Goal: Book appointment/travel/reservation

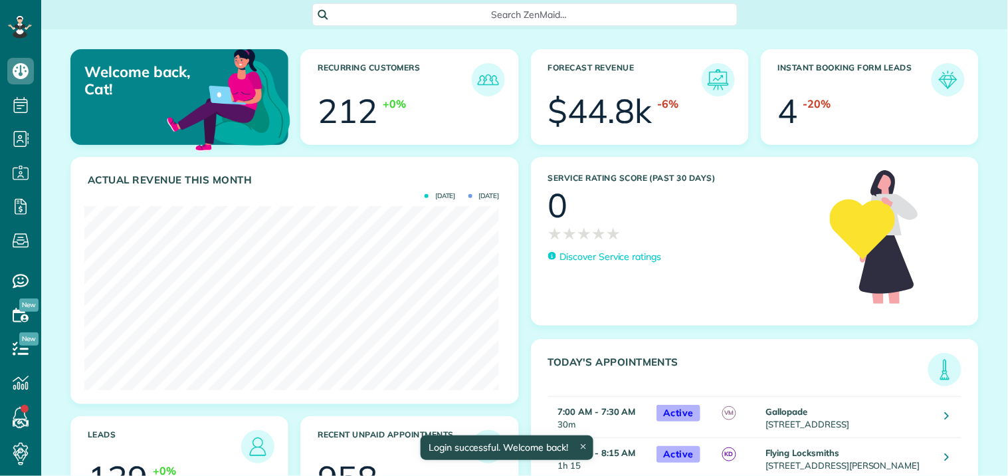
scroll to position [184, 414]
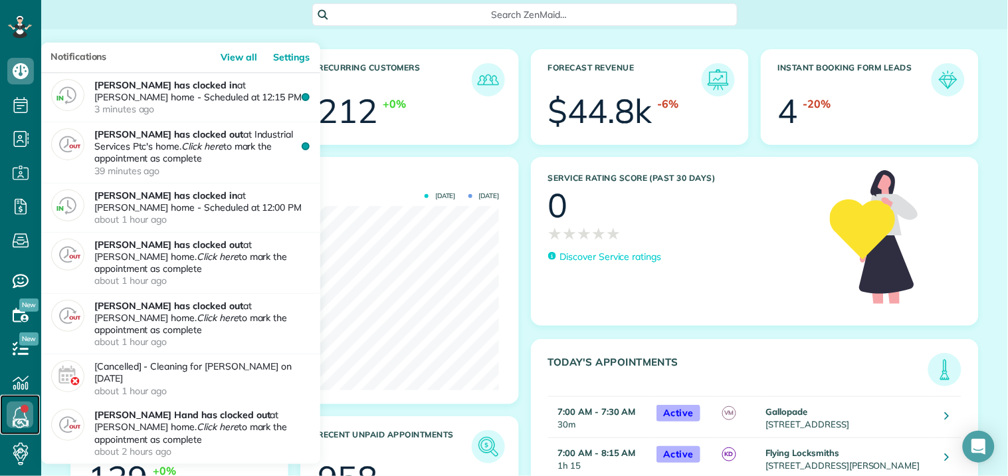
click at [22, 411] on link at bounding box center [20, 415] width 40 height 40
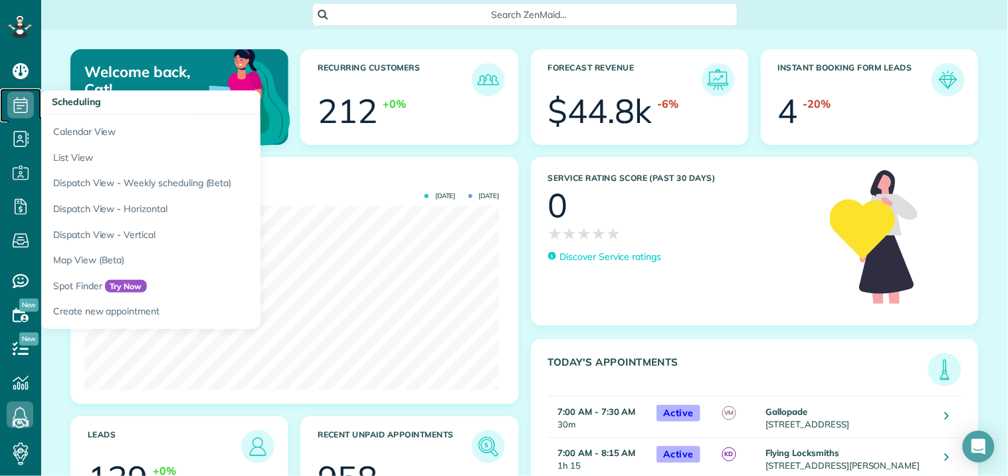
click at [17, 101] on icon at bounding box center [20, 105] width 27 height 27
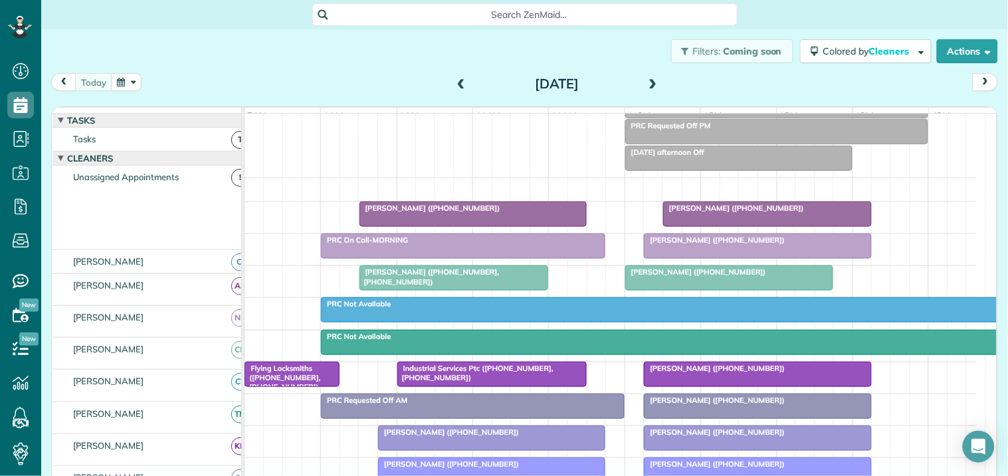
scroll to position [221, 0]
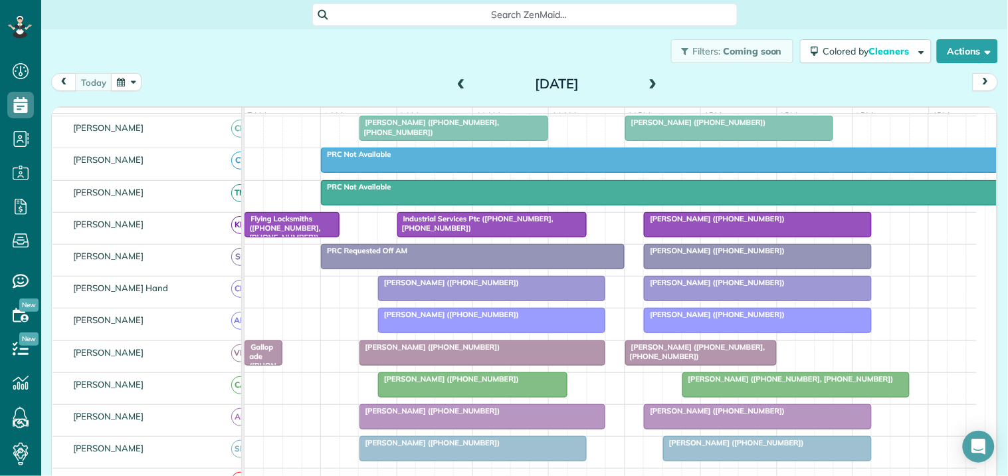
click at [493, 233] on div "Industrial Services Ptc ([PHONE_NUMBER], [PHONE_NUMBER])" at bounding box center [491, 223] width 181 height 19
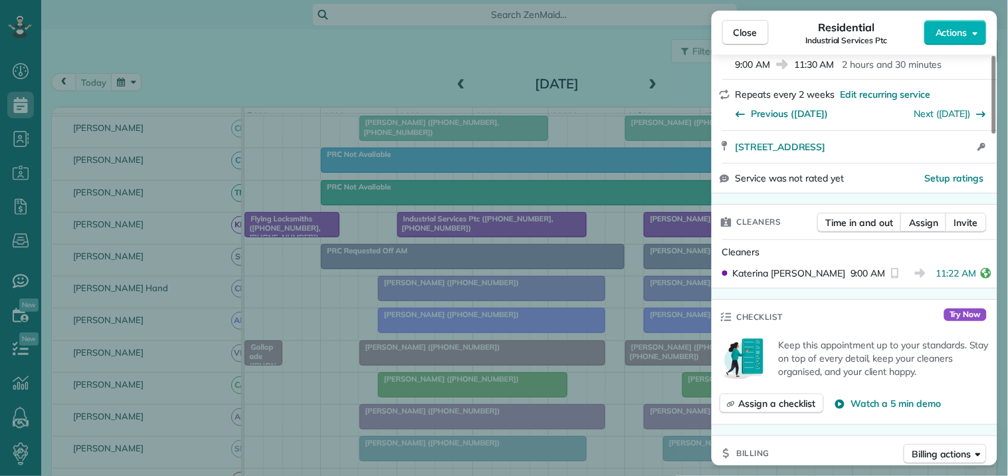
scroll to position [295, 0]
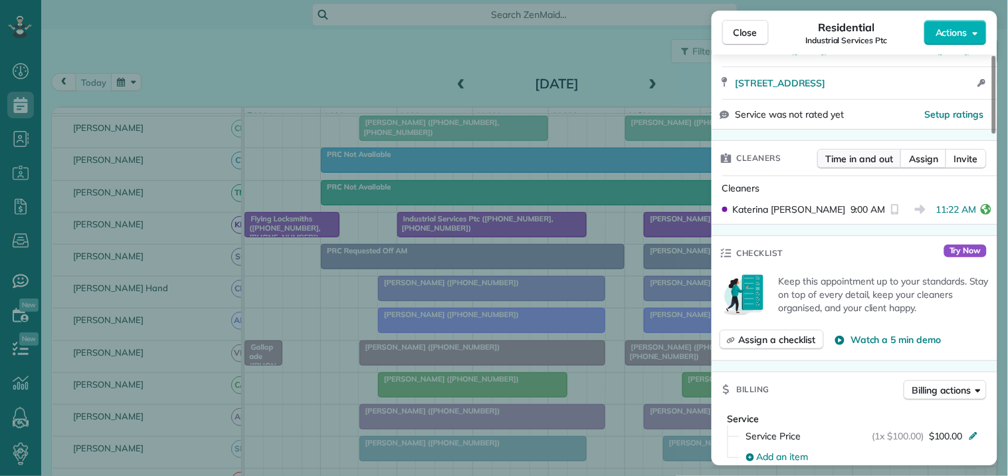
click at [854, 154] on span "Time in and out" at bounding box center [859, 158] width 67 height 13
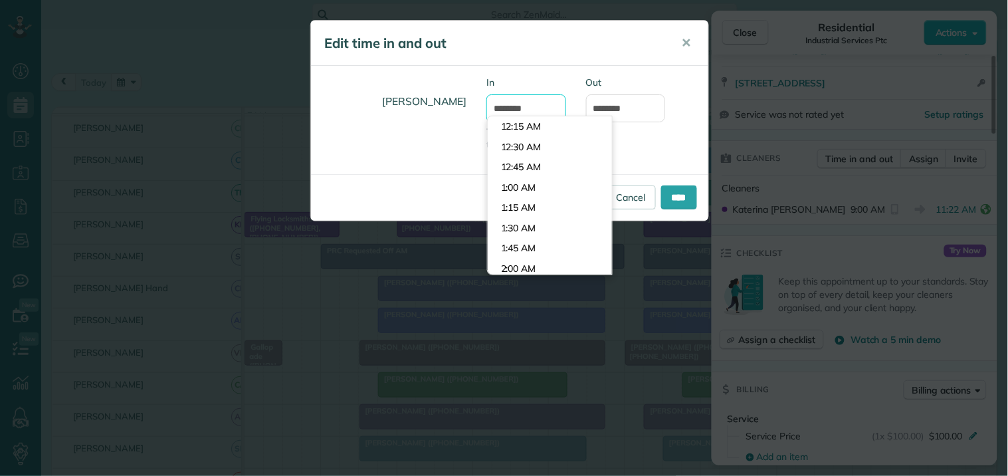
click at [515, 104] on input "*******" at bounding box center [526, 108] width 80 height 28
type input "*******"
click at [669, 137] on div "[PERSON_NAME] In ******* Type or select a time Out ********" at bounding box center [509, 120] width 397 height 88
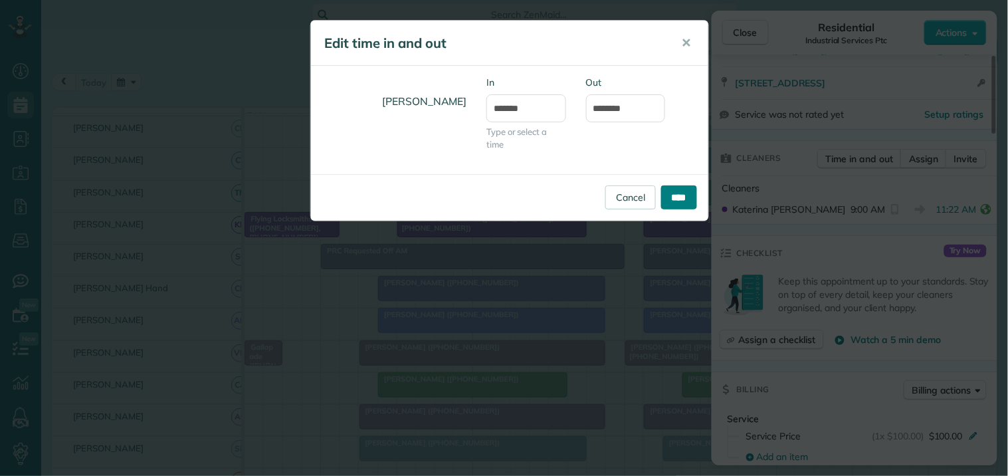
click at [676, 198] on input "****" at bounding box center [679, 197] width 36 height 24
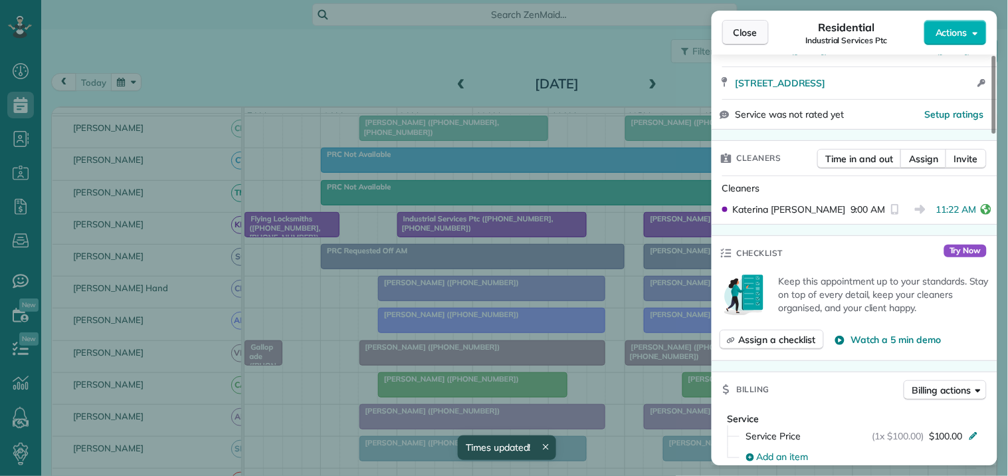
click at [751, 34] on span "Close" at bounding box center [745, 32] width 24 height 13
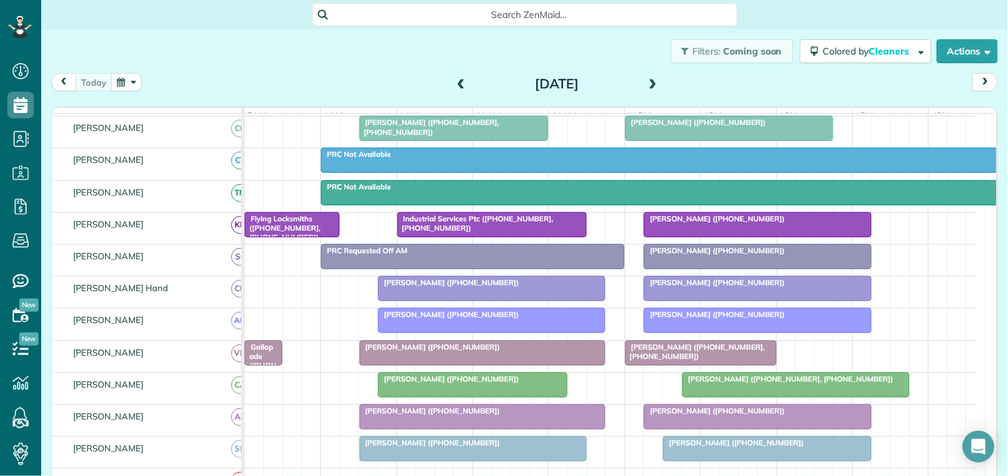
click at [328, 41] on div "Filters: Coming soon Colored by Cleaners Color by Cleaner Color by Team Color b…" at bounding box center [524, 51] width 966 height 44
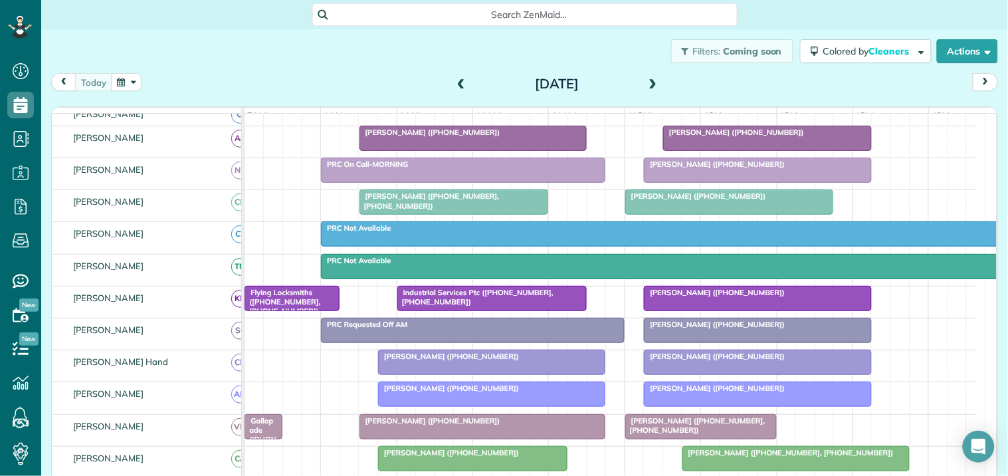
click at [450, 209] on span "[PERSON_NAME] ([PHONE_NUMBER], [PHONE_NUMBER])" at bounding box center [429, 200] width 141 height 19
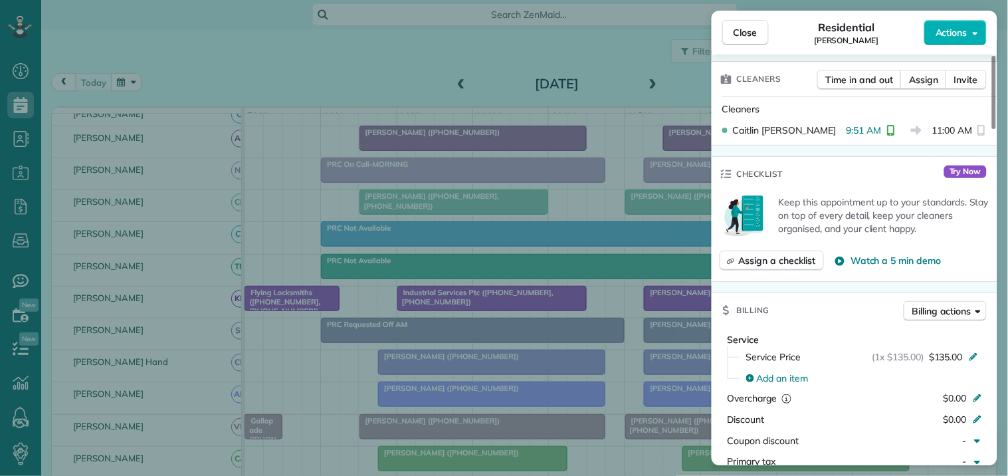
scroll to position [369, 0]
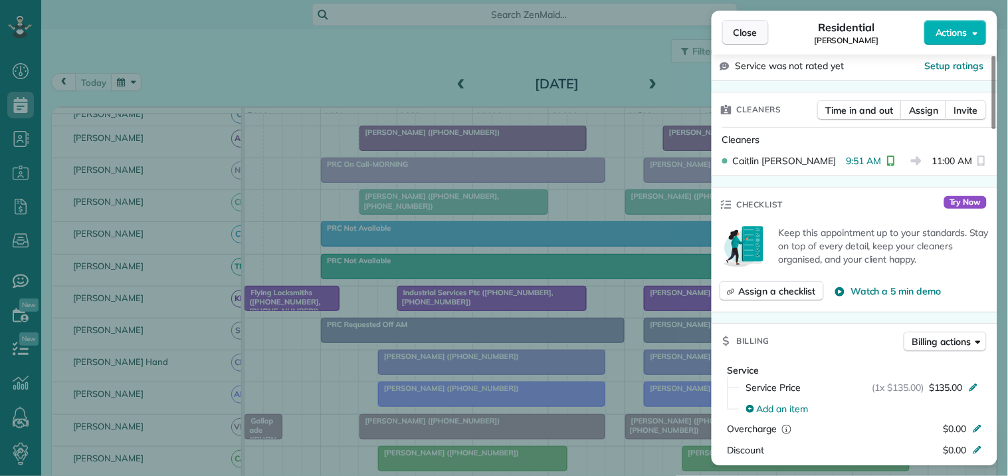
click at [751, 30] on span "Close" at bounding box center [745, 32] width 24 height 13
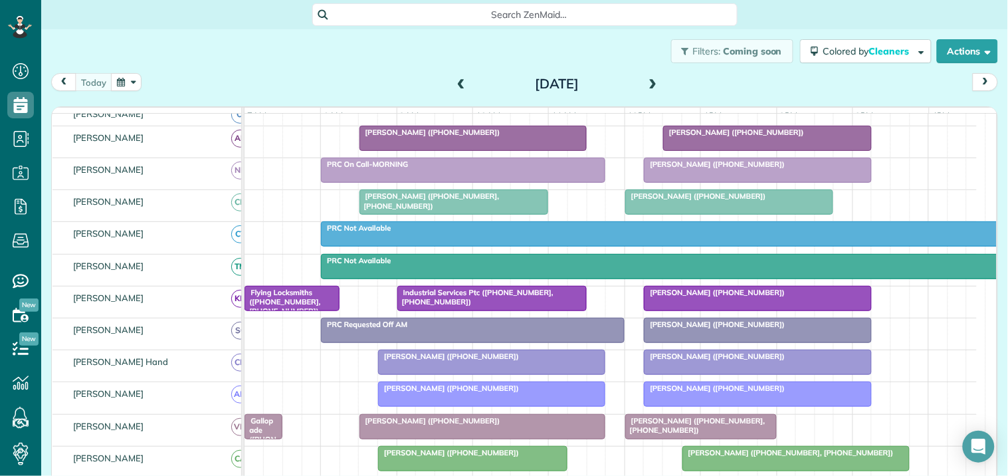
click at [509, 137] on div "[PERSON_NAME] ([PHONE_NUMBER])" at bounding box center [472, 132] width 219 height 9
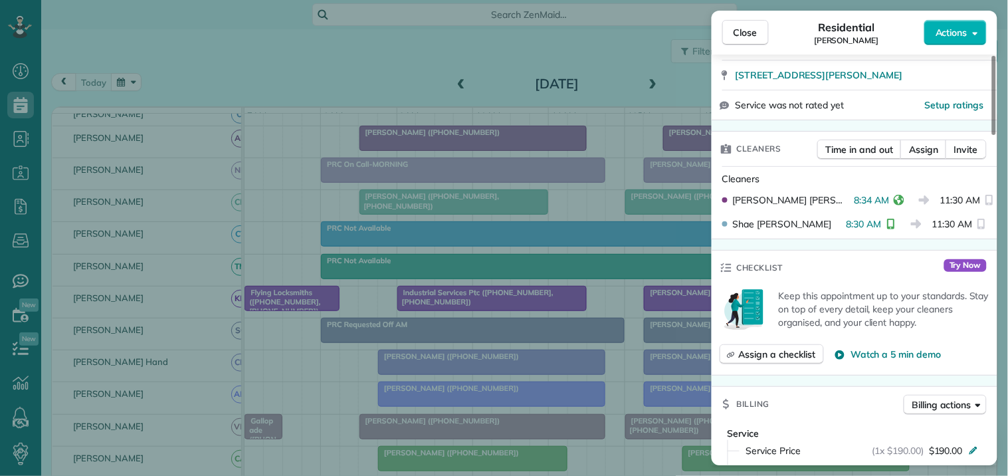
scroll to position [295, 0]
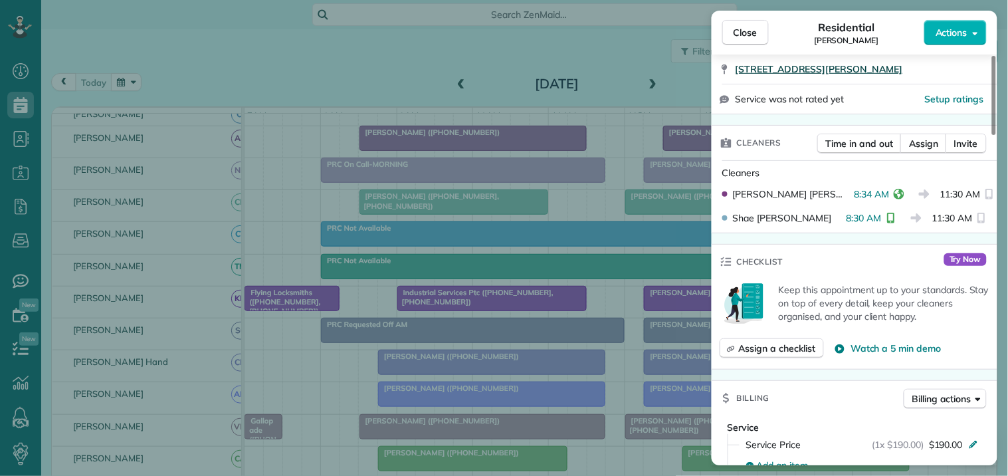
drag, startPoint x: 751, startPoint y: 35, endPoint x: 764, endPoint y: 57, distance: 25.3
click at [751, 35] on span "Close" at bounding box center [745, 32] width 24 height 13
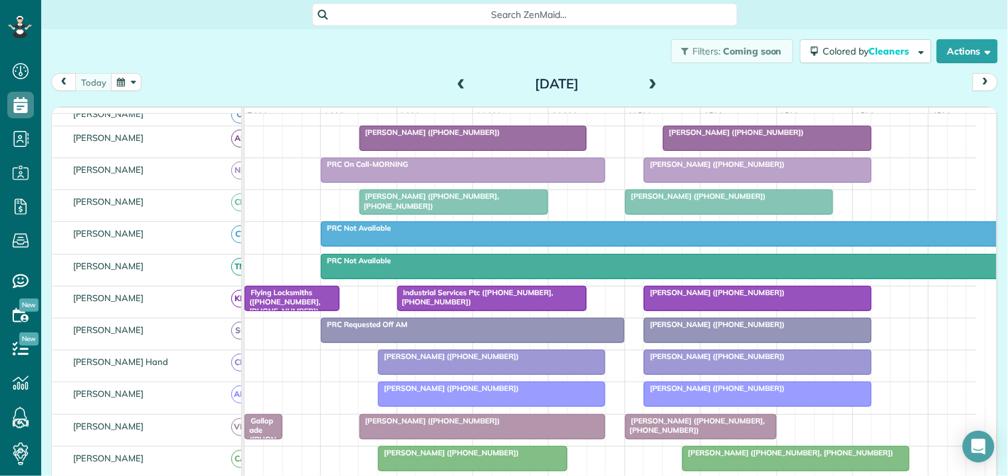
click at [355, 56] on div "Filters: Coming soon Colored by Cleaners Color by Cleaner Color by Team Color b…" at bounding box center [524, 51] width 966 height 44
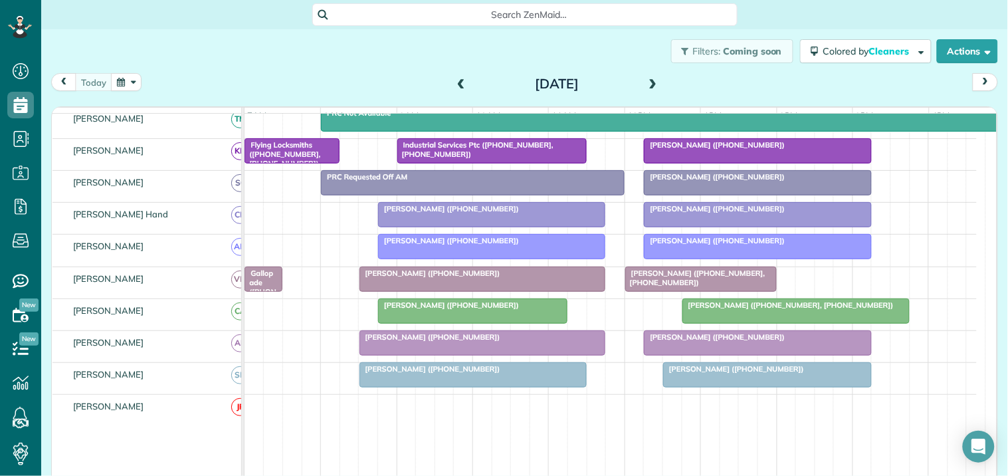
click at [686, 355] on div at bounding box center [757, 343] width 226 height 24
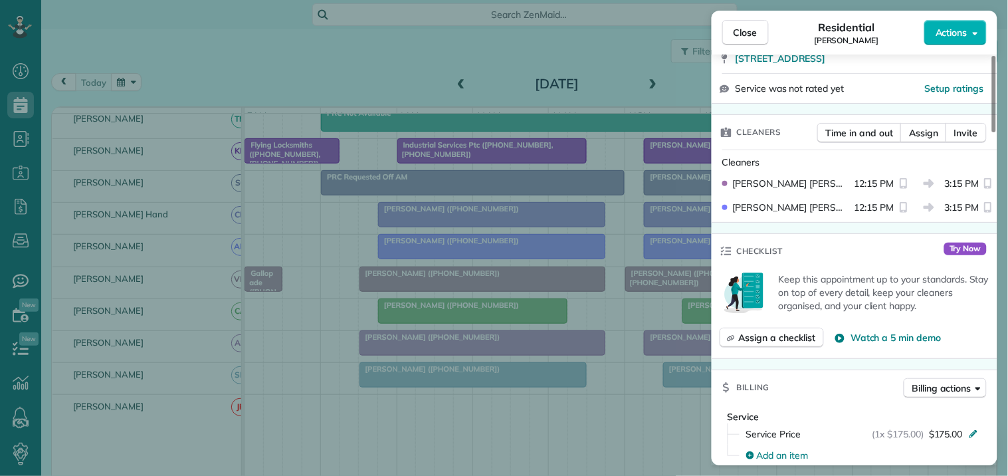
scroll to position [295, 0]
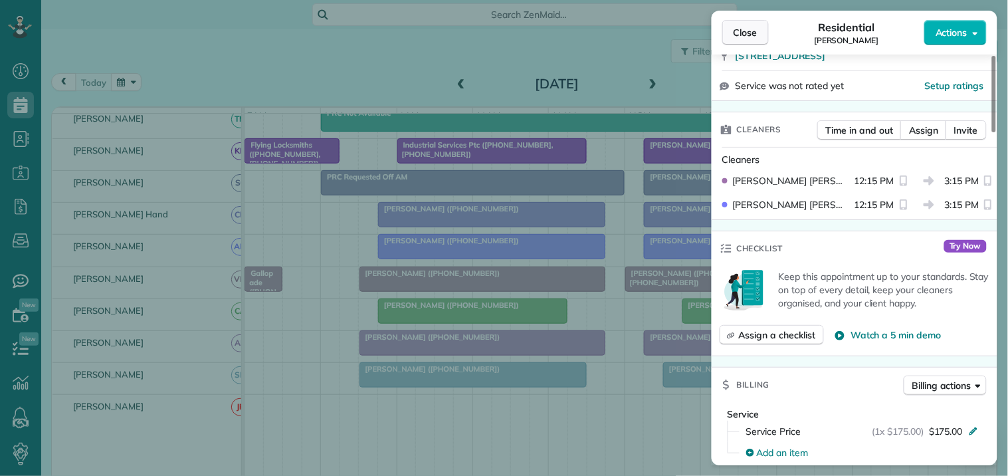
click at [748, 32] on span "Close" at bounding box center [745, 32] width 24 height 13
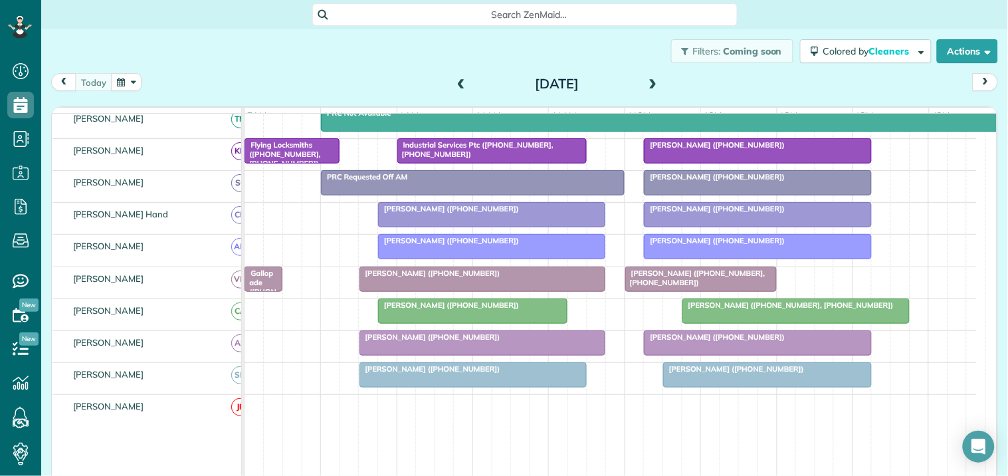
click at [271, 37] on div "Filters: Coming soon Colored by Cleaners Color by Cleaner Color by Team Color b…" at bounding box center [524, 51] width 966 height 44
click at [128, 75] on button "button" at bounding box center [126, 82] width 31 height 18
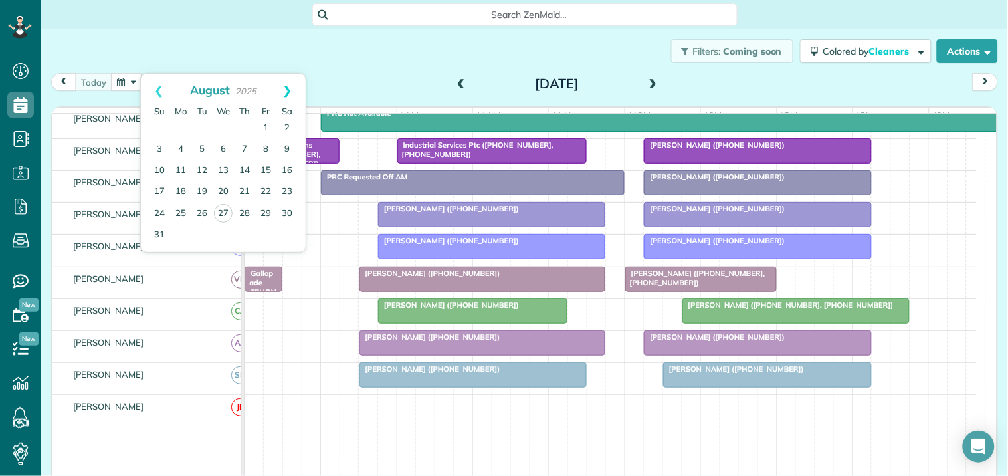
click at [290, 90] on link "Next" at bounding box center [287, 90] width 37 height 33
click at [390, 82] on div "[DATE] [DATE]" at bounding box center [524, 85] width 947 height 25
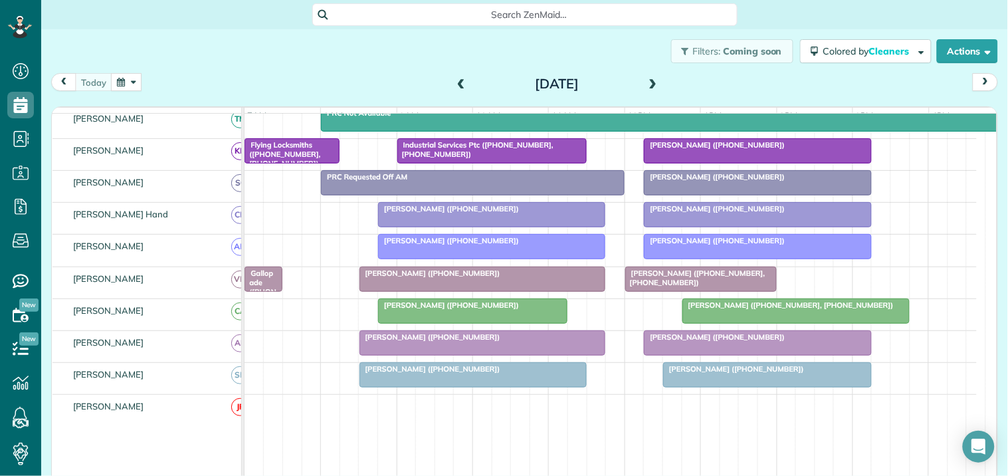
click at [704, 258] on div at bounding box center [757, 246] width 226 height 24
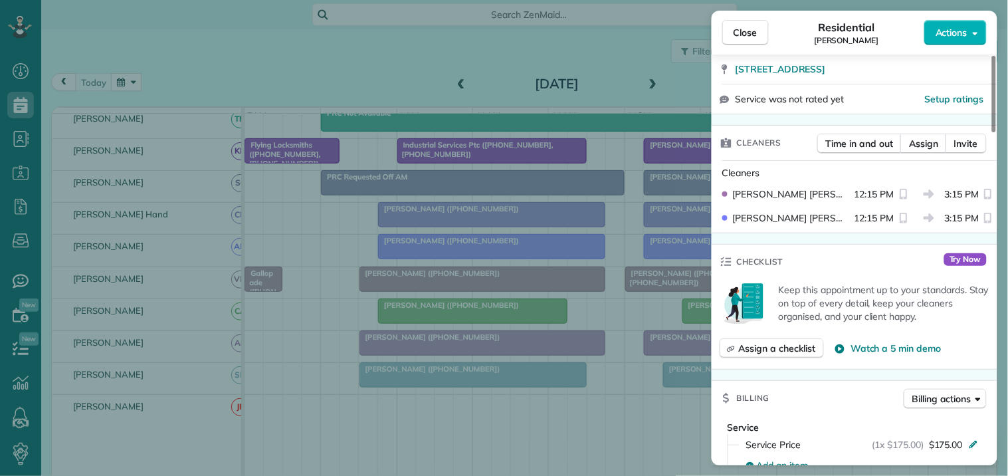
scroll to position [369, 0]
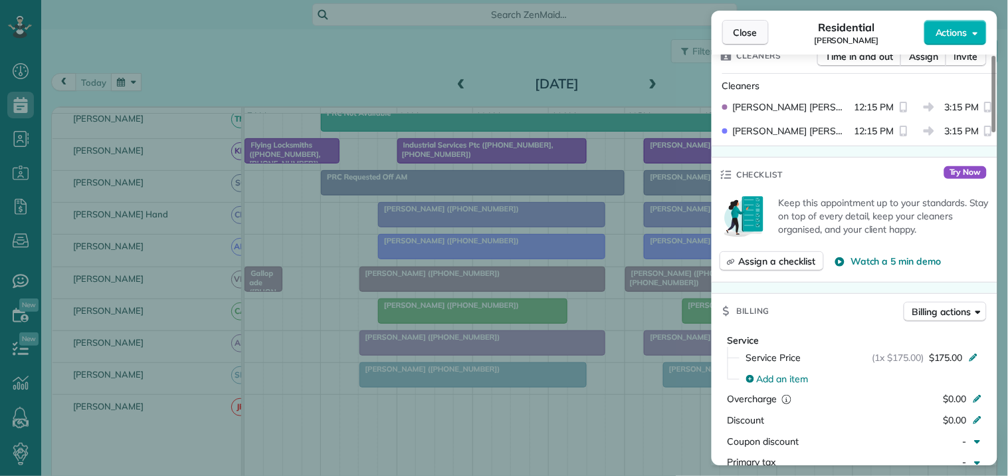
click at [743, 29] on span "Close" at bounding box center [745, 32] width 24 height 13
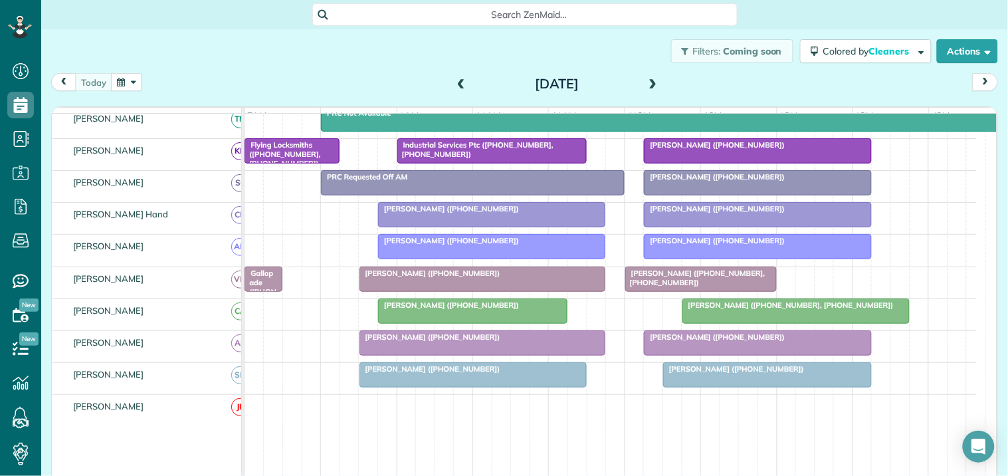
click at [705, 227] on div at bounding box center [757, 215] width 226 height 24
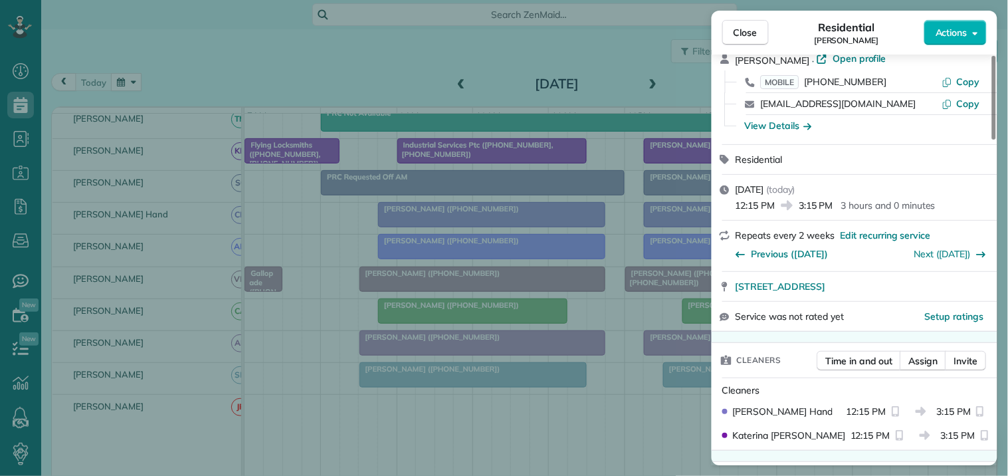
scroll to position [147, 0]
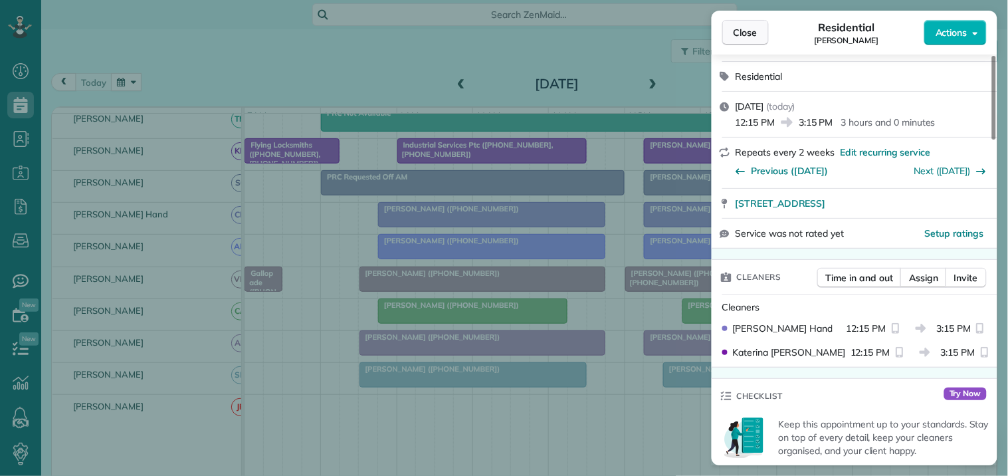
click at [752, 30] on span "Close" at bounding box center [745, 32] width 24 height 13
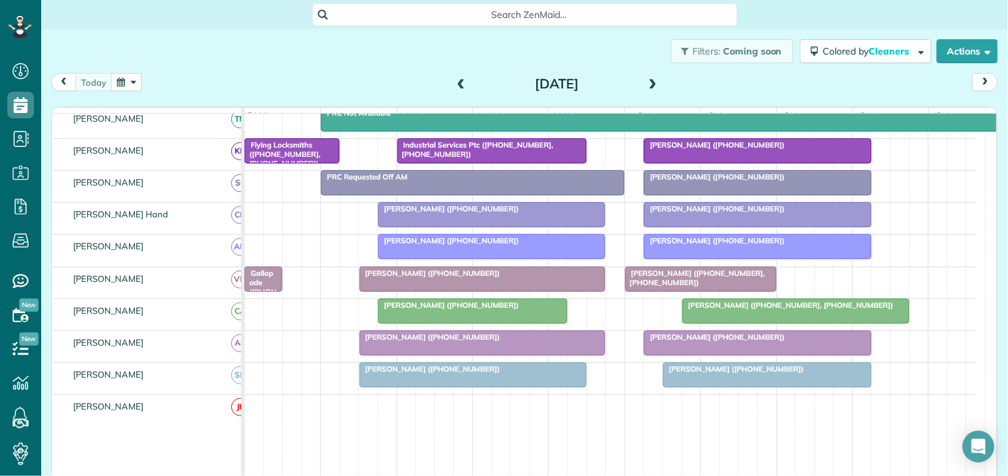
click at [692, 287] on span "[PERSON_NAME] ([PHONE_NUMBER], [PHONE_NUMBER])" at bounding box center [694, 277] width 141 height 19
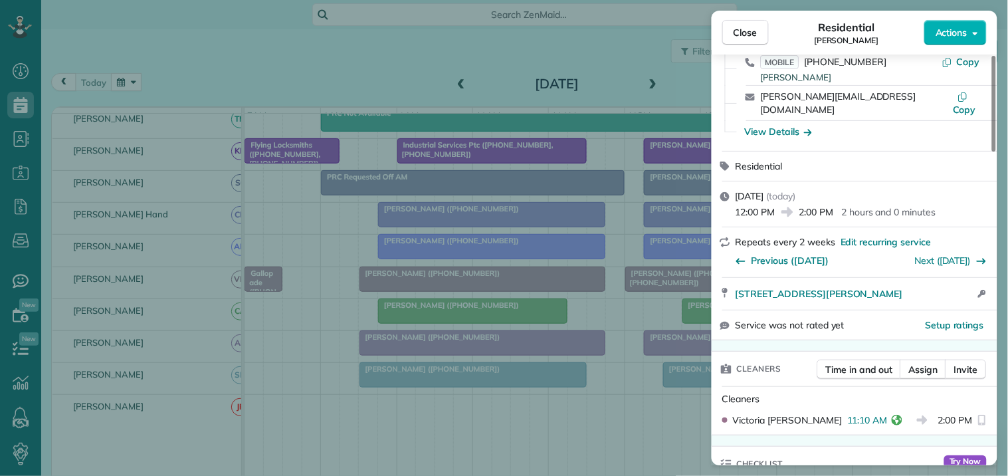
scroll to position [147, 0]
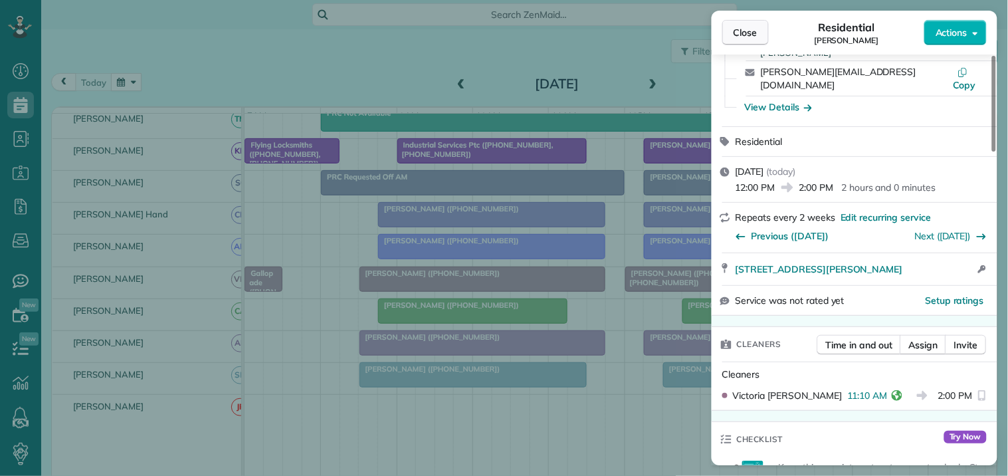
click at [745, 30] on span "Close" at bounding box center [745, 32] width 24 height 13
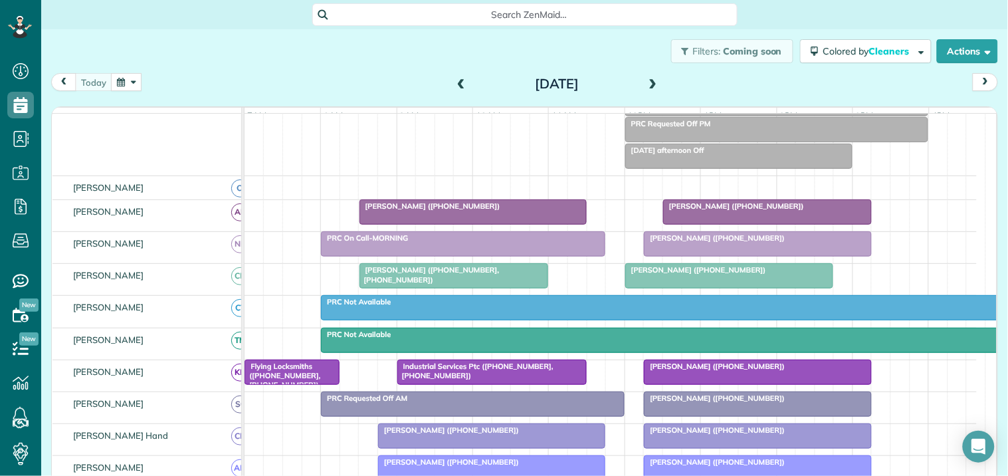
scroll to position [221, 0]
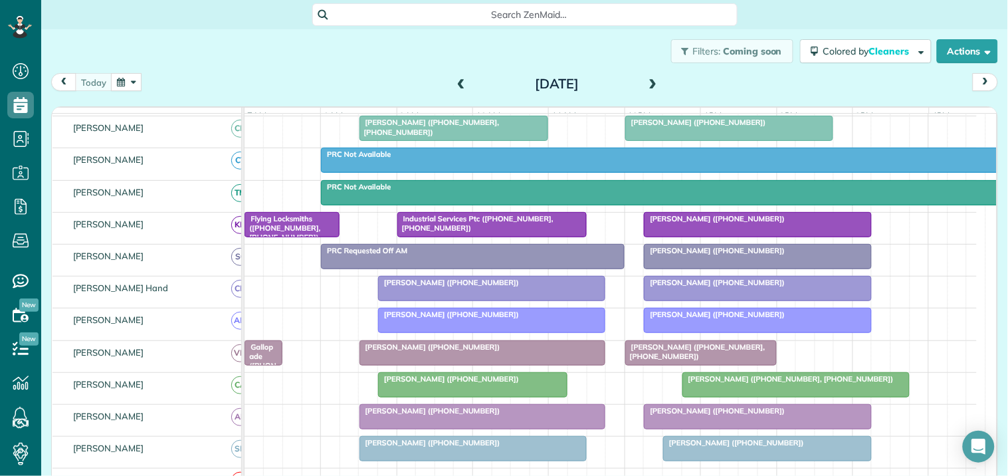
click at [369, 46] on div "Filters: Coming soon Colored by Cleaners Color by Cleaner Color by Team Color b…" at bounding box center [524, 51] width 966 height 44
click at [131, 81] on button "button" at bounding box center [126, 82] width 31 height 18
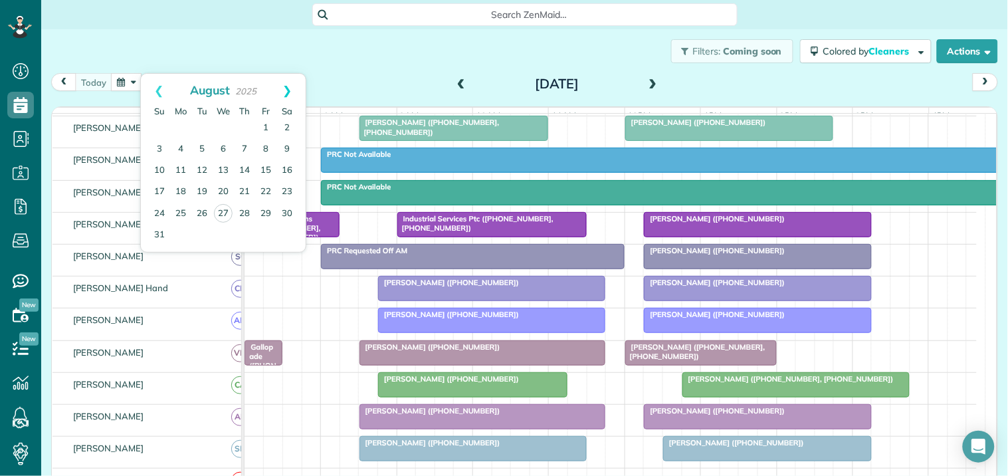
click at [286, 87] on link "Next" at bounding box center [287, 90] width 37 height 33
click at [204, 147] on link "9" at bounding box center [201, 149] width 21 height 21
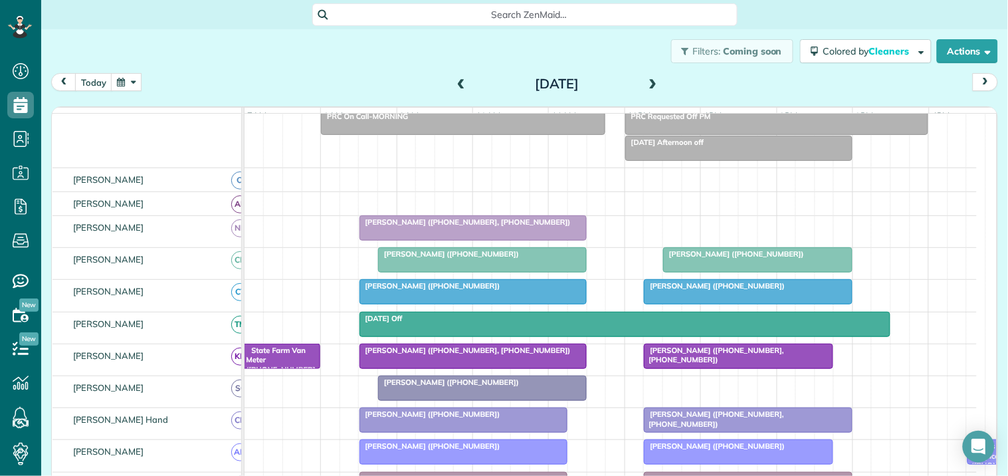
scroll to position [84, 0]
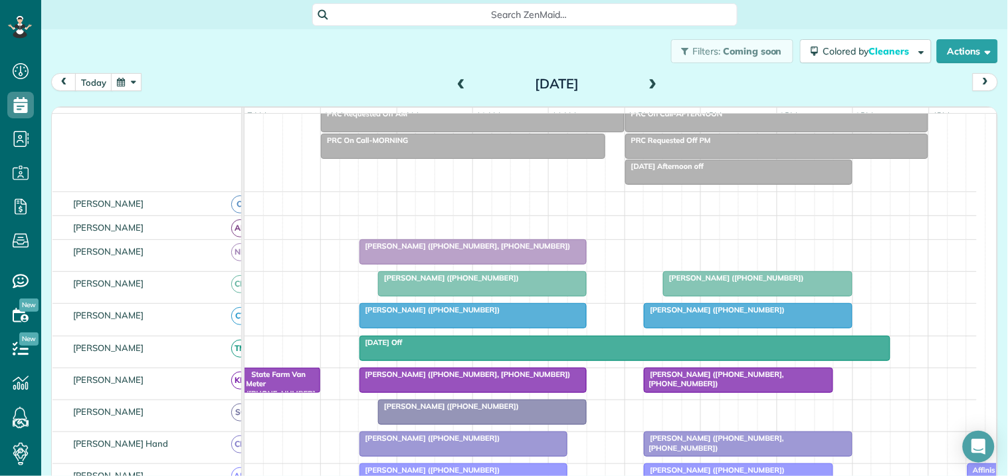
click at [132, 83] on button "button" at bounding box center [126, 82] width 31 height 18
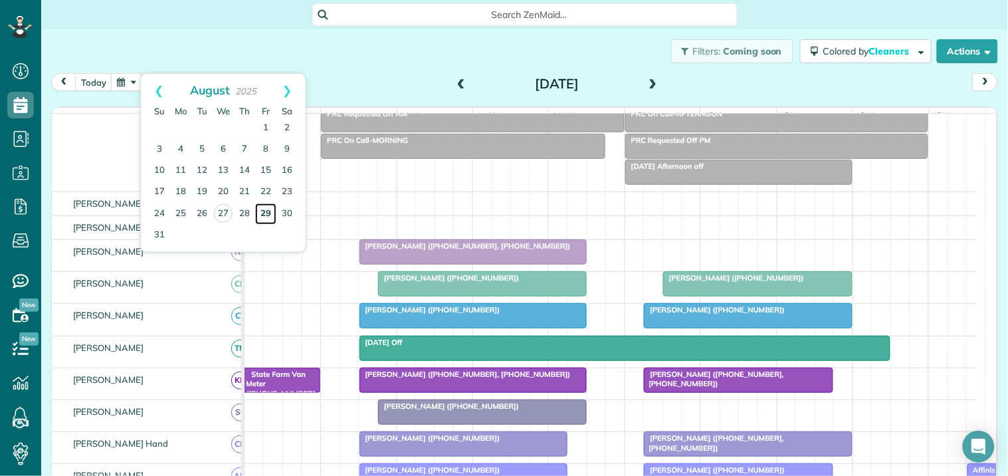
click at [262, 210] on link "29" at bounding box center [265, 213] width 21 height 21
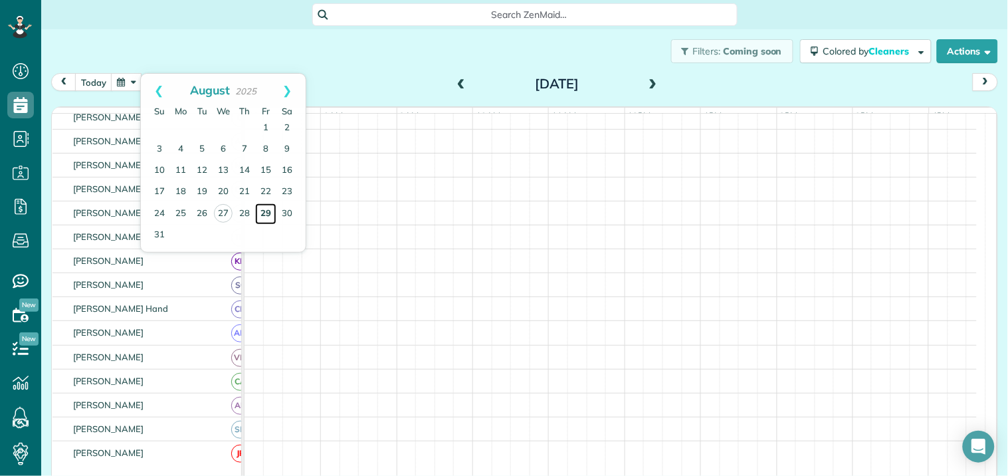
scroll to position [0, 0]
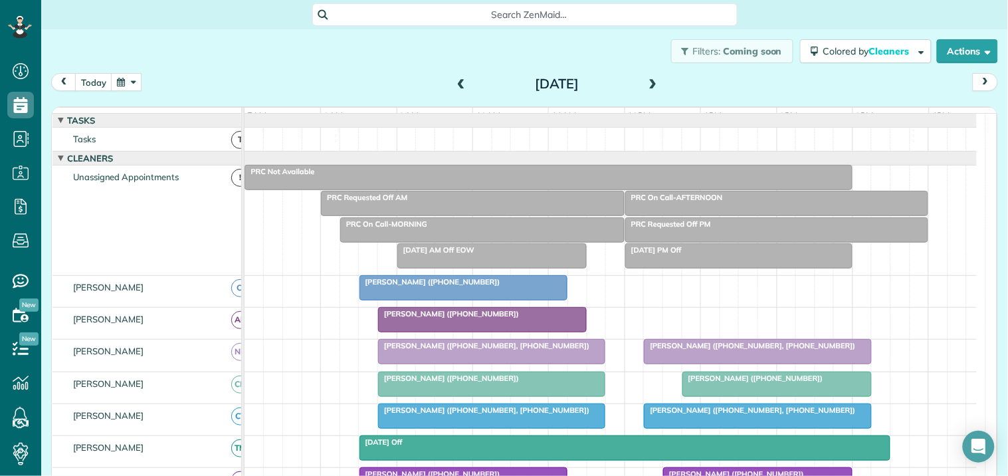
click at [356, 73] on div "[DATE] [DATE]" at bounding box center [524, 85] width 947 height 25
click at [118, 88] on button "button" at bounding box center [126, 82] width 31 height 18
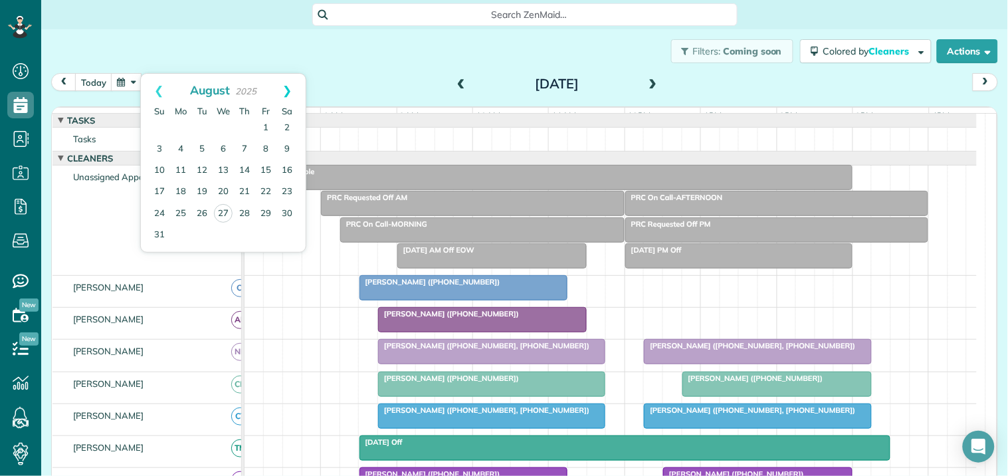
click at [292, 88] on link "Next" at bounding box center [287, 90] width 37 height 33
click at [203, 149] on link "9" at bounding box center [201, 149] width 21 height 21
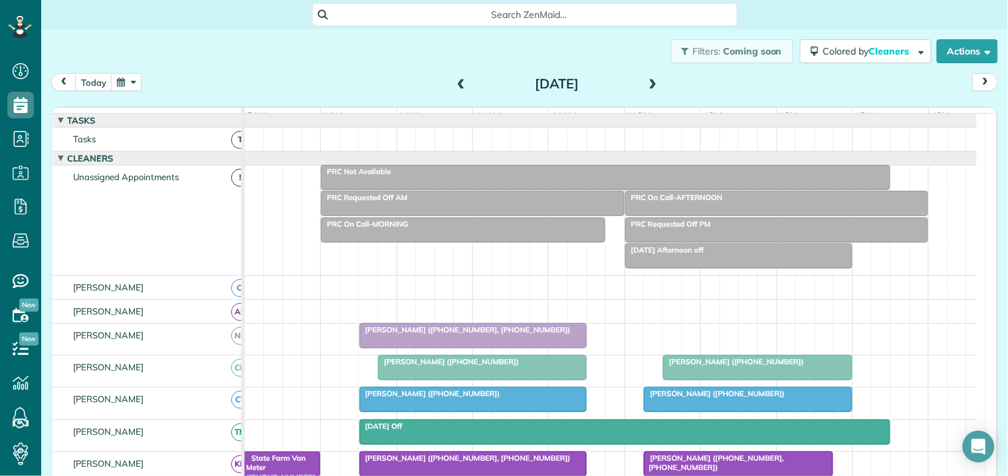
click at [646, 323] on div at bounding box center [610, 311] width 732 height 23
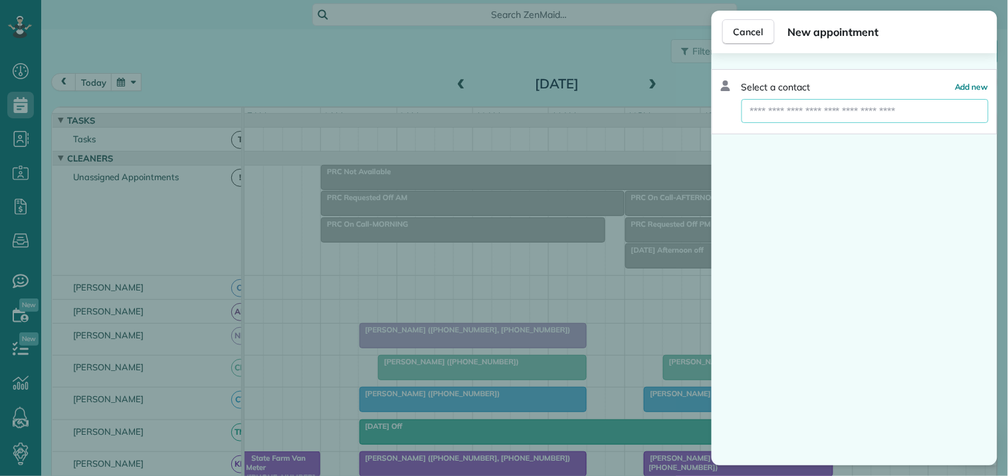
click at [763, 114] on input "text" at bounding box center [864, 111] width 247 height 24
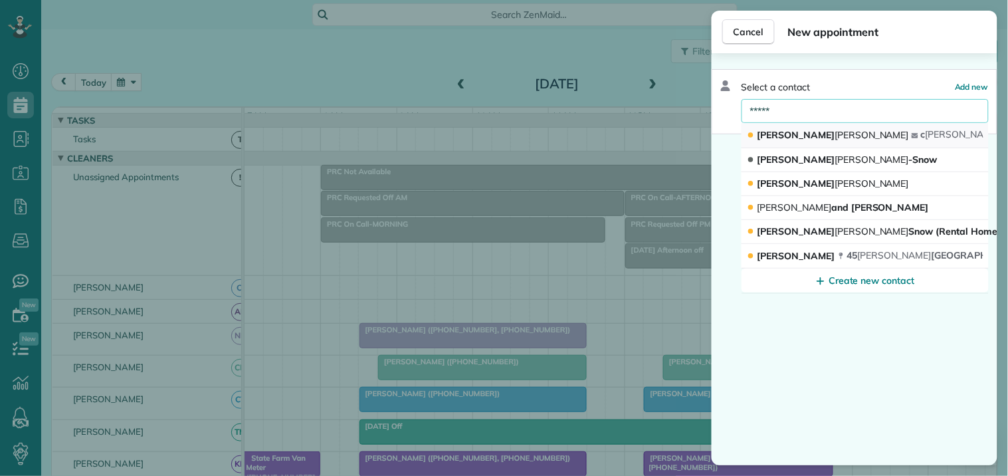
type input "*****"
click at [798, 136] on span "[PERSON_NAME]" at bounding box center [832, 135] width 151 height 12
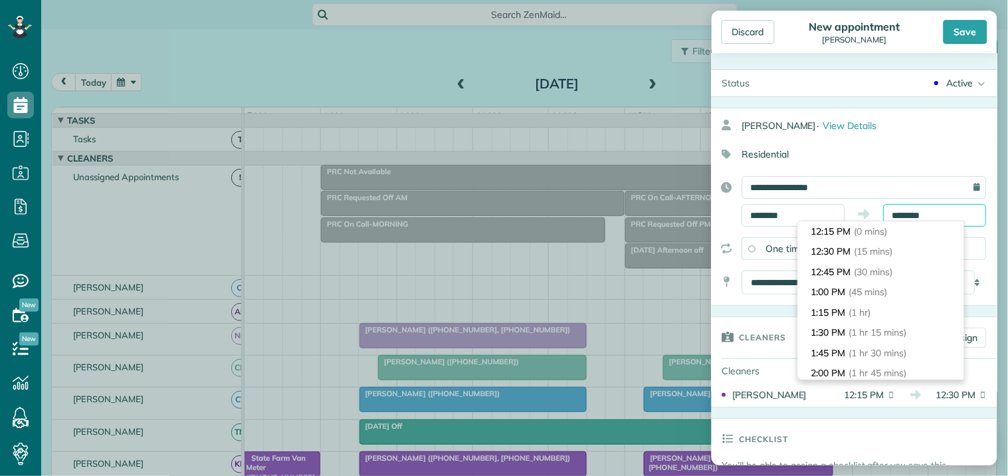
click at [907, 215] on input "********" at bounding box center [934, 215] width 103 height 23
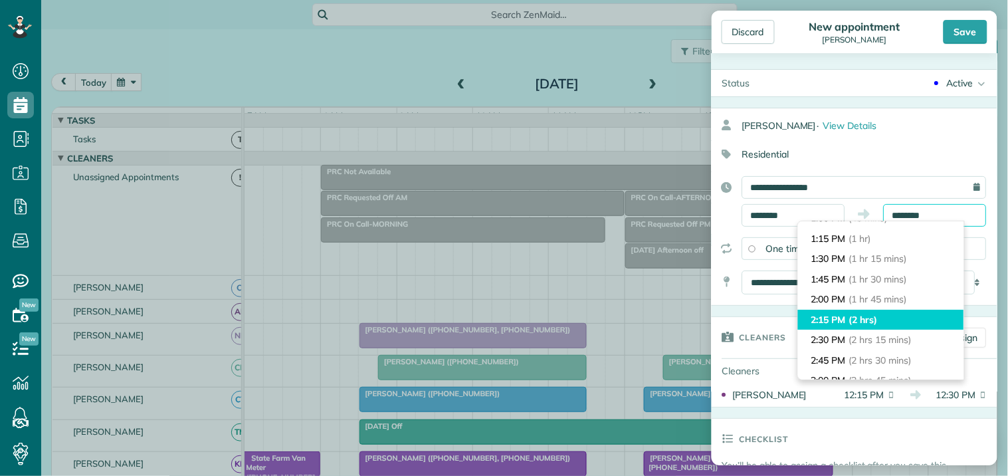
scroll to position [147, 0]
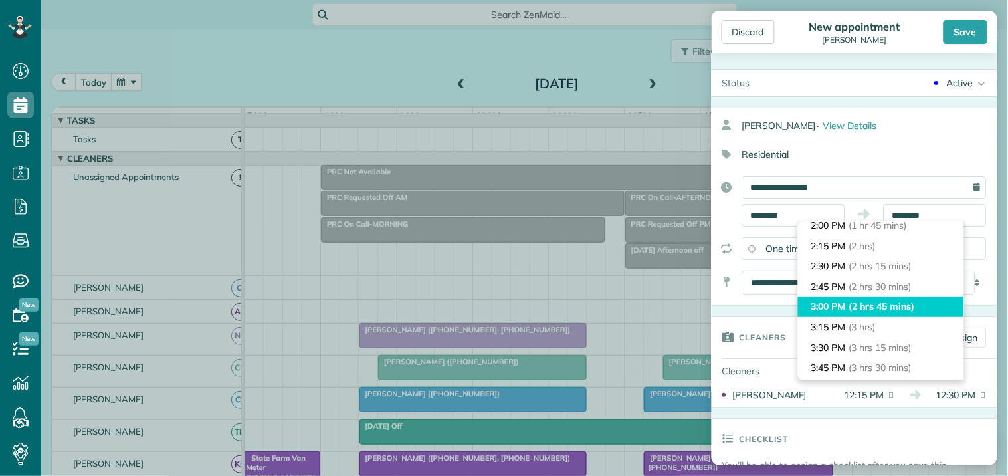
type input "*******"
click at [857, 306] on span "(2 hrs 45 mins)" at bounding box center [881, 306] width 65 height 12
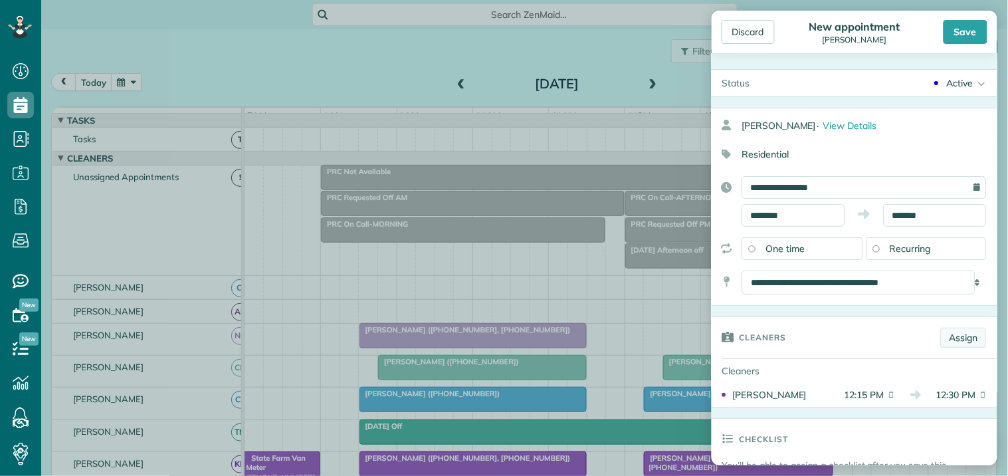
click at [955, 337] on link "Assign" at bounding box center [964, 337] width 46 height 20
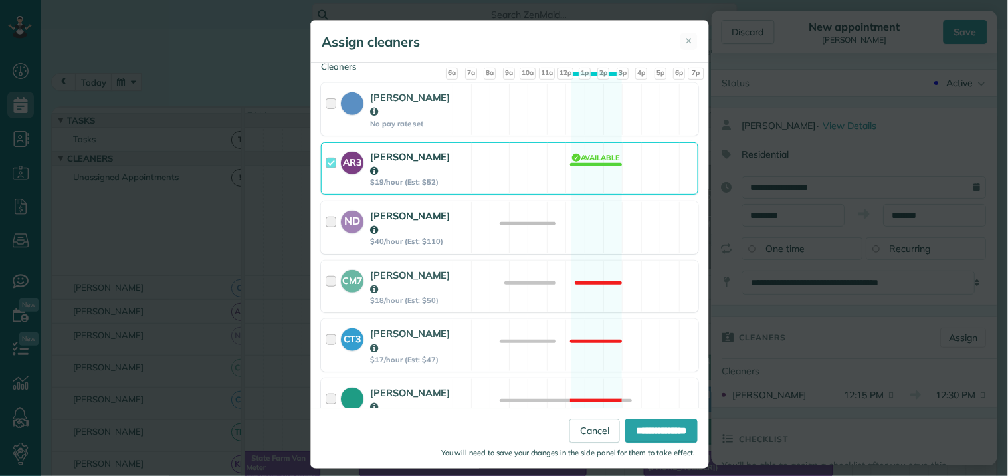
click at [583, 202] on div "ND [PERSON_NAME] $40/hour (Est: $110) Available" at bounding box center [509, 227] width 377 height 52
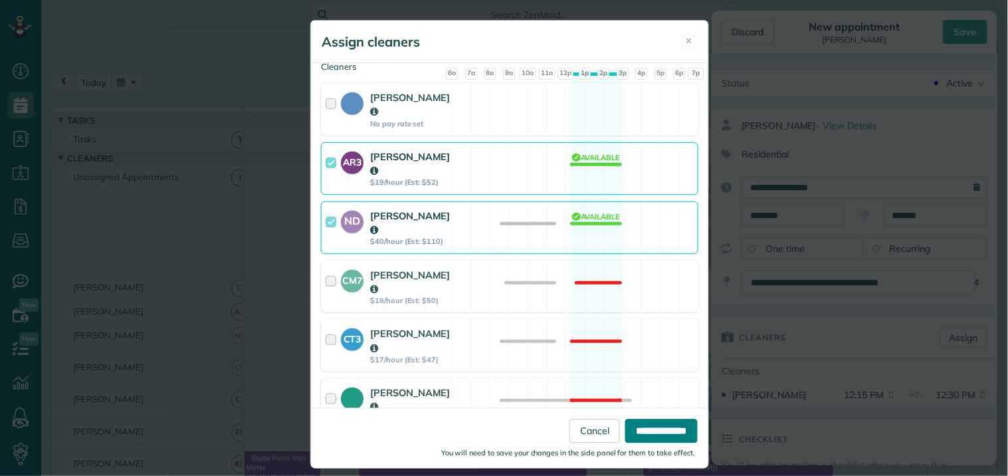
click at [645, 434] on input "**********" at bounding box center [661, 431] width 72 height 24
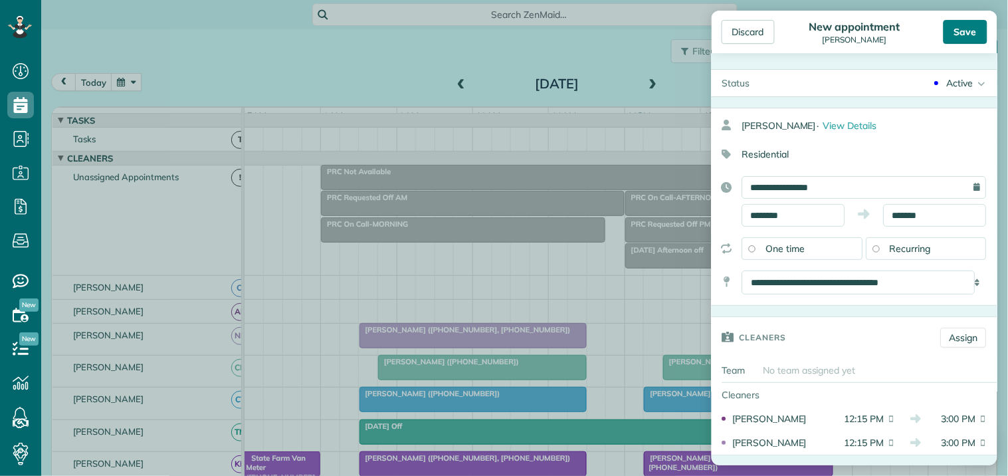
click at [964, 31] on div "Save" at bounding box center [965, 32] width 44 height 24
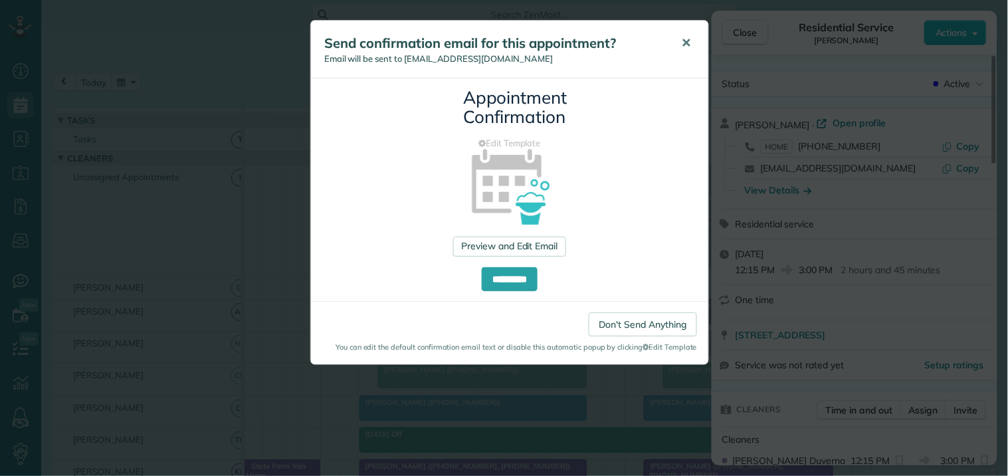
click at [686, 43] on span "✕" at bounding box center [687, 42] width 10 height 15
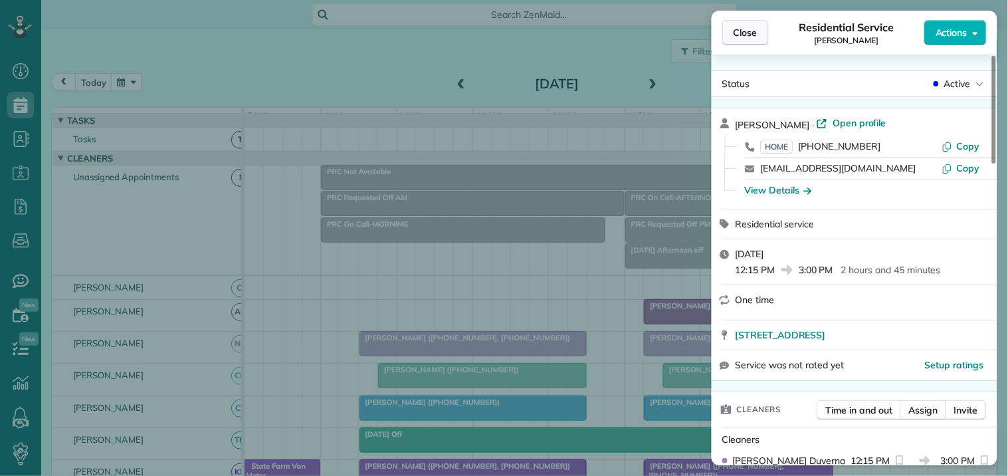
click at [758, 37] on button "Close" at bounding box center [745, 32] width 46 height 25
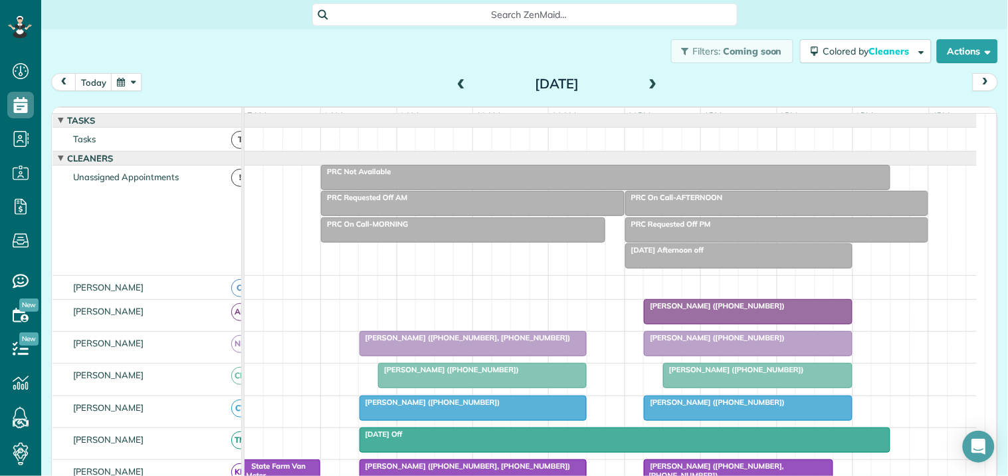
scroll to position [295, 0]
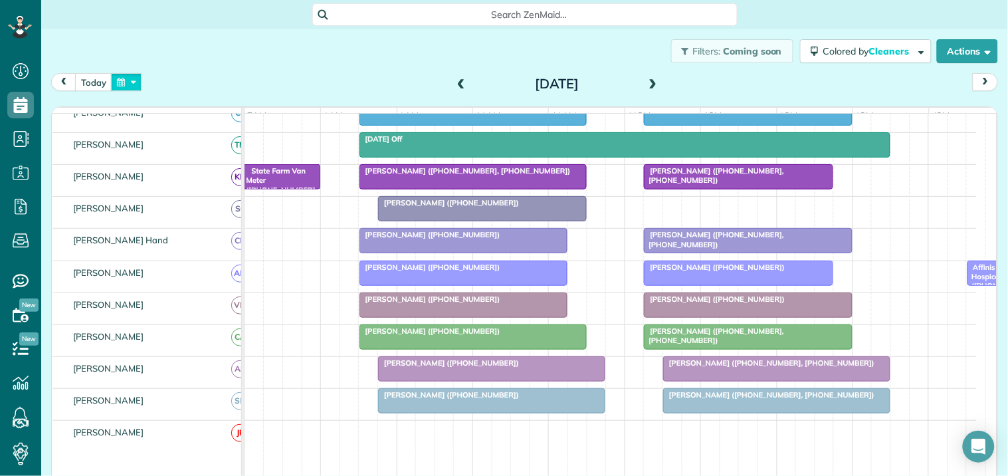
click at [127, 82] on button "button" at bounding box center [126, 82] width 31 height 18
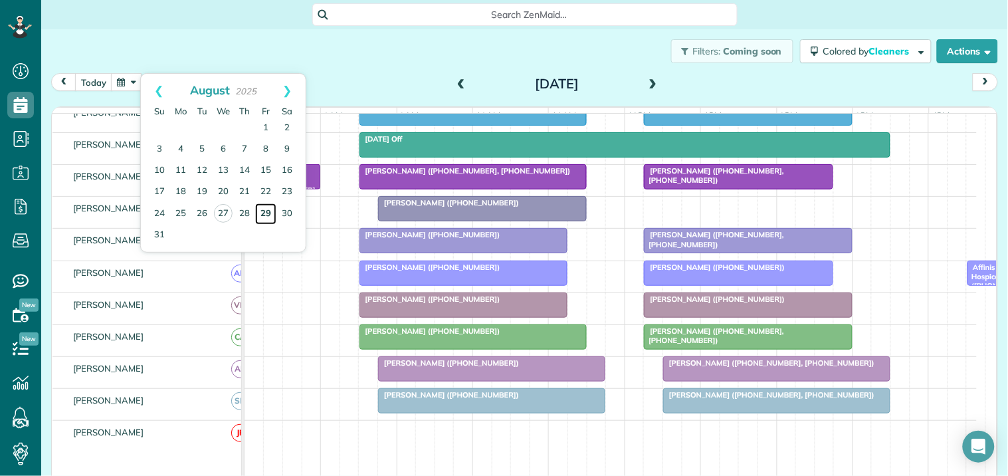
click at [269, 208] on link "29" at bounding box center [265, 213] width 21 height 21
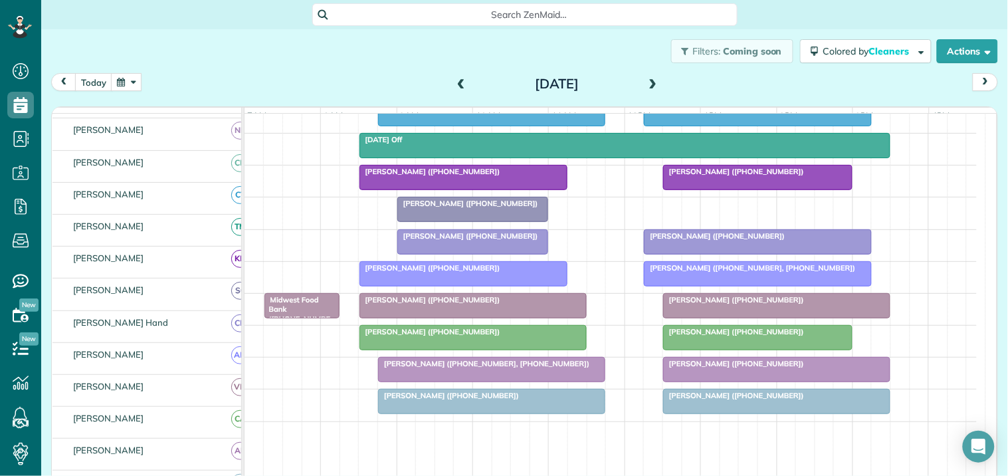
scroll to position [302, 0]
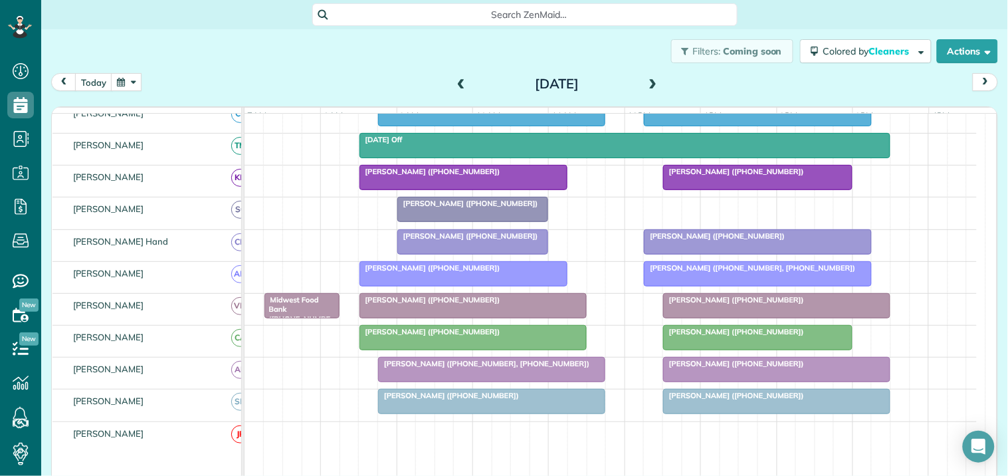
click at [456, 84] on span at bounding box center [461, 84] width 15 height 12
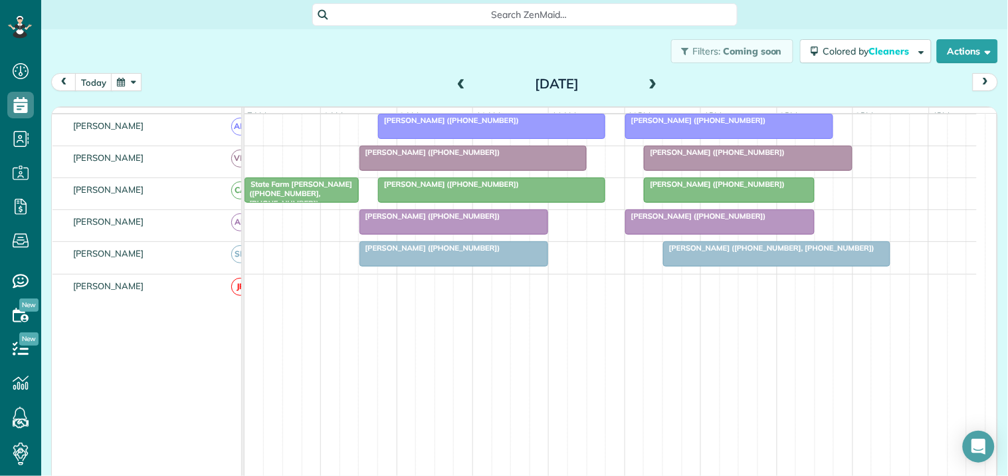
scroll to position [0, 0]
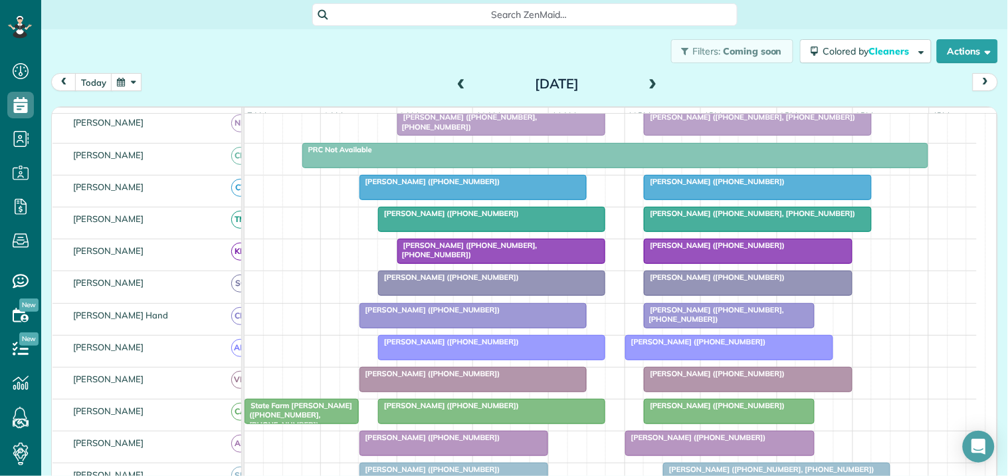
click at [652, 78] on span at bounding box center [653, 84] width 15 height 12
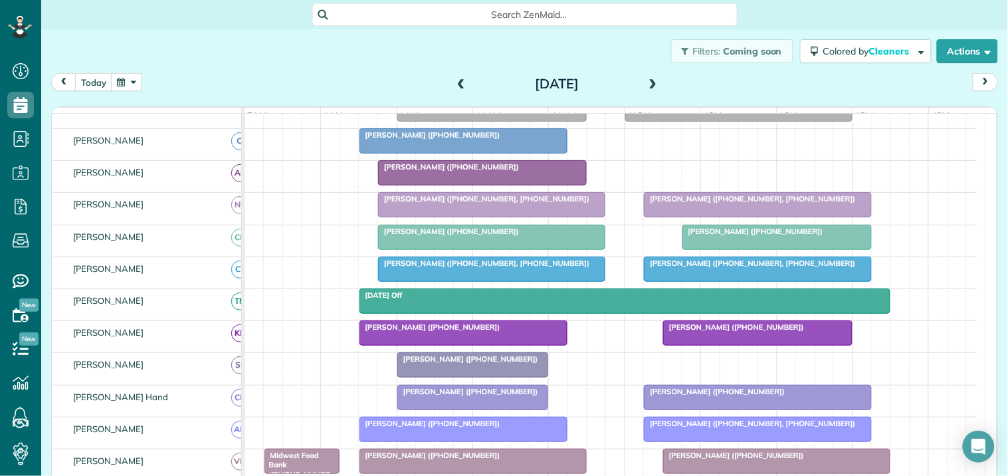
click at [243, 57] on div "Filters: Coming soon Colored by Cleaners Color by Cleaner Color by Team Color b…" at bounding box center [524, 51] width 966 height 44
